Goal: Find specific page/section: Find specific page/section

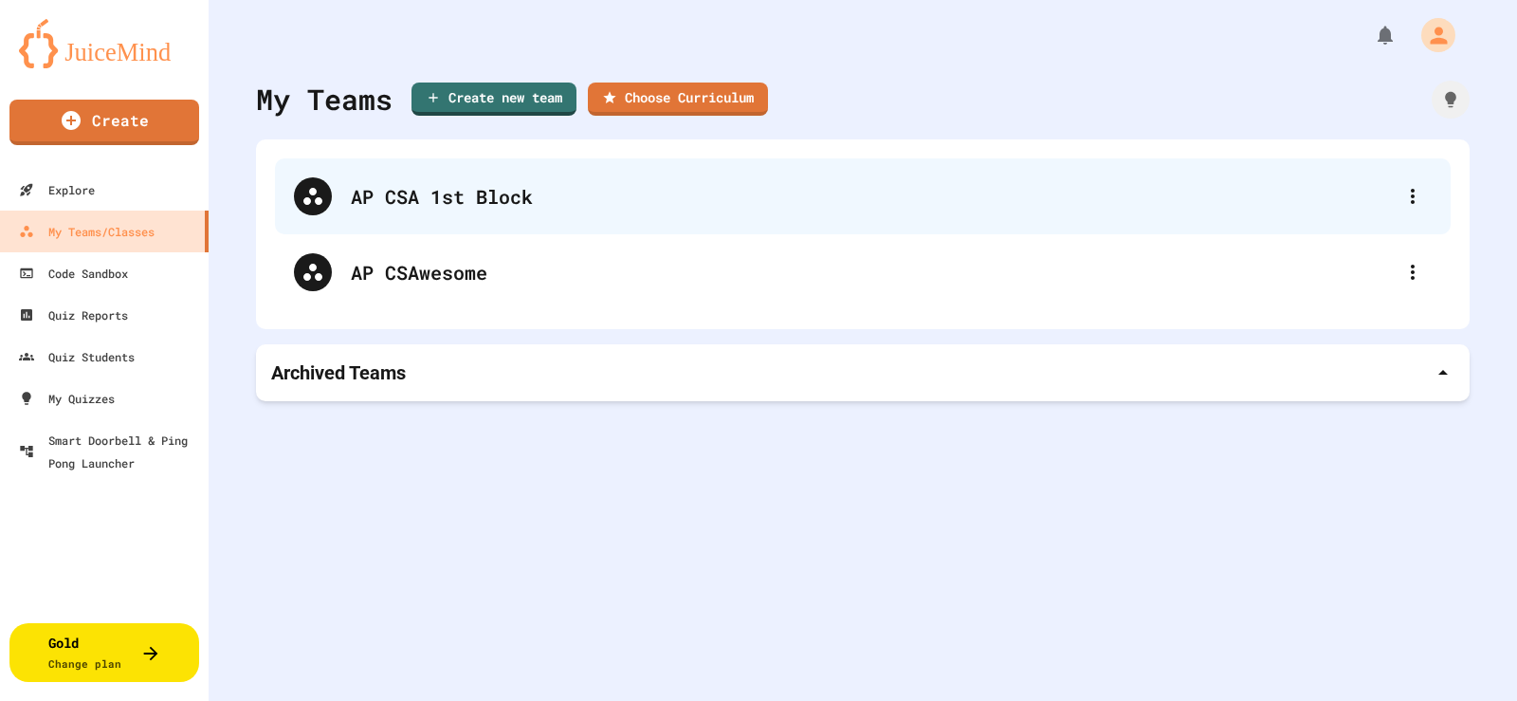
click at [467, 194] on div "AP CSA 1st Block" at bounding box center [872, 196] width 1043 height 28
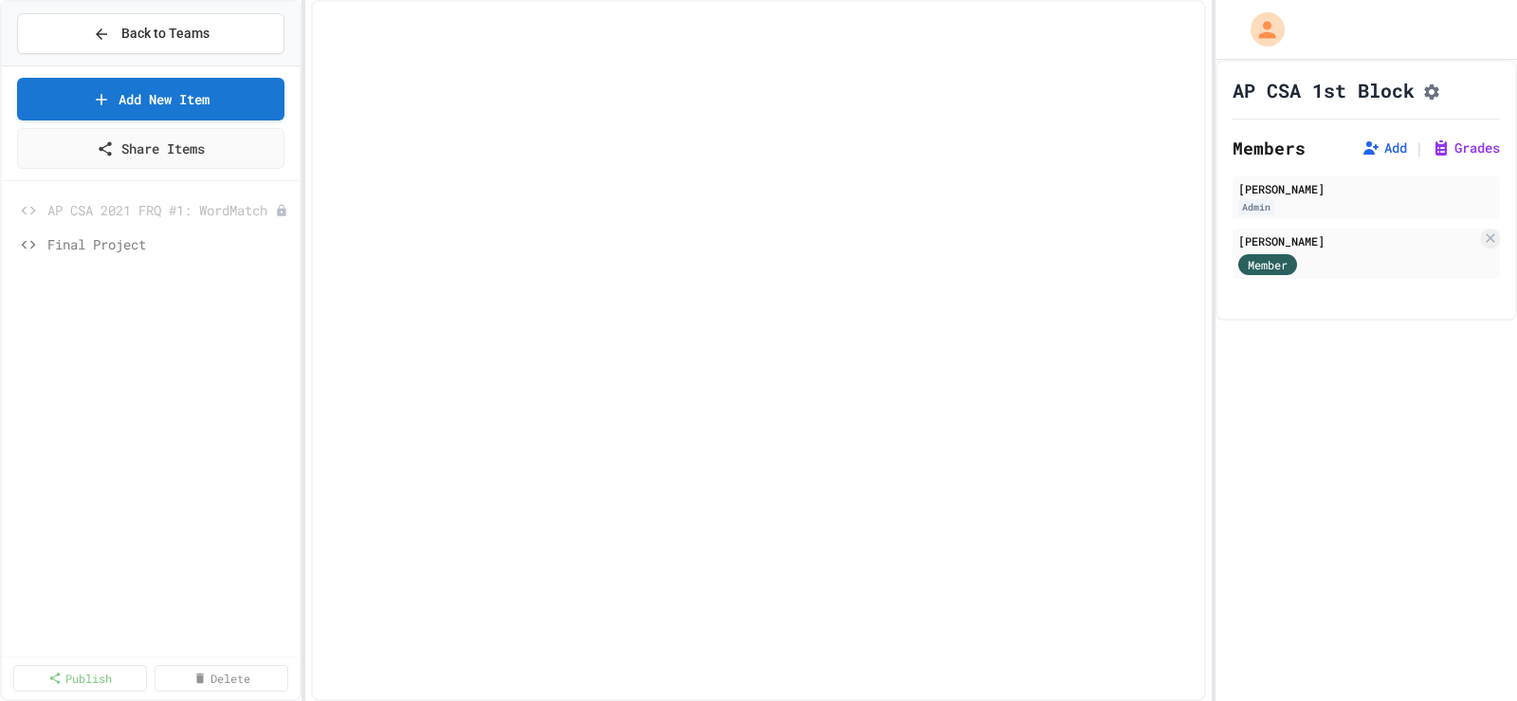
select select "*******"
